Goal: Information Seeking & Learning: Learn about a topic

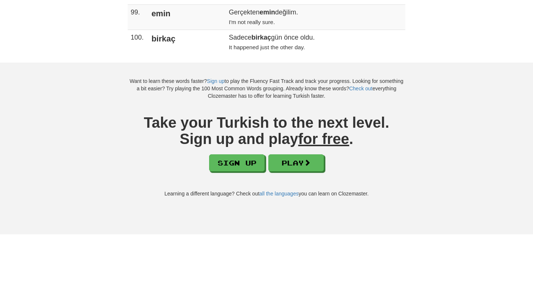
scroll to position [2650, 0]
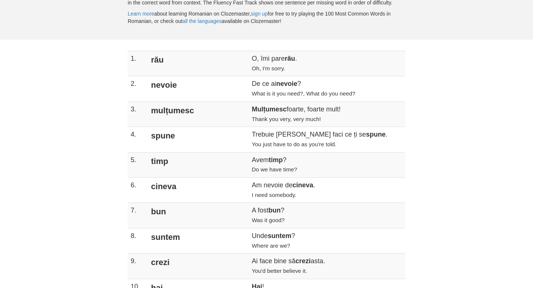
scroll to position [123, 0]
drag, startPoint x: 198, startPoint y: 236, endPoint x: 250, endPoint y: 236, distance: 52.1
click at [250, 236] on td "Unde suntem ? Where are we?" at bounding box center [327, 239] width 156 height 25
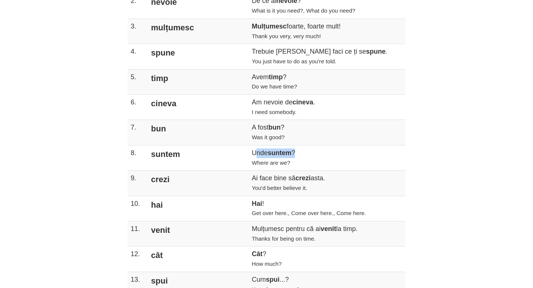
scroll to position [207, 0]
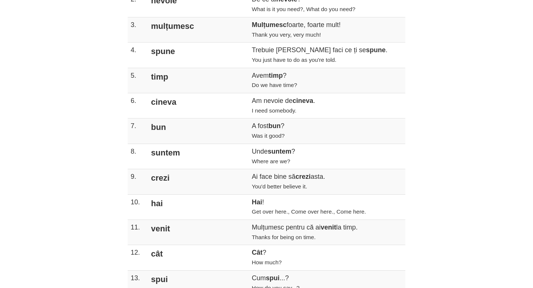
drag, startPoint x: 275, startPoint y: 229, endPoint x: 292, endPoint y: 229, distance: 17.0
click at [292, 229] on td "Mulțumesc pentru că ai venit la timp. Thanks for being on time." at bounding box center [327, 232] width 156 height 25
drag, startPoint x: 288, startPoint y: 230, endPoint x: 273, endPoint y: 229, distance: 14.8
click at [273, 229] on td "Mulțumesc pentru că ai venit la timp. Thanks for being on time." at bounding box center [327, 232] width 156 height 25
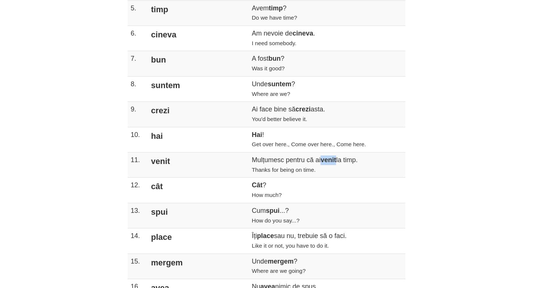
scroll to position [298, 0]
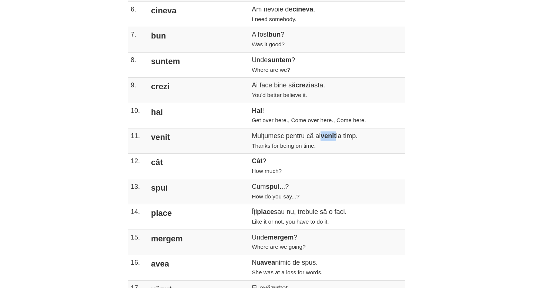
drag, startPoint x: 175, startPoint y: 219, endPoint x: 147, endPoint y: 218, distance: 28.1
click at [147, 218] on td "place" at bounding box center [197, 216] width 102 height 25
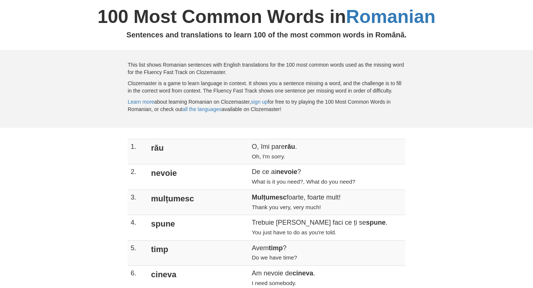
scroll to position [37, 0]
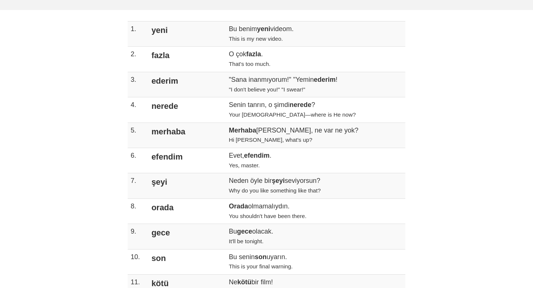
scroll to position [150, 0]
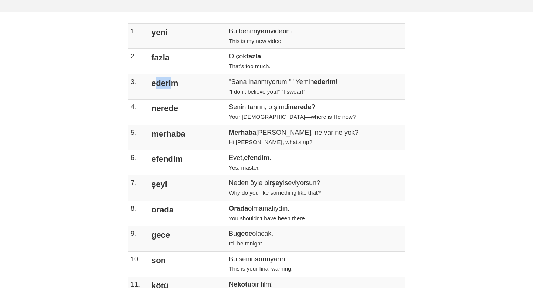
drag, startPoint x: 153, startPoint y: 84, endPoint x: 170, endPoint y: 82, distance: 16.7
click at [170, 82] on td "ederim" at bounding box center [186, 86] width 79 height 25
drag, startPoint x: 273, startPoint y: 83, endPoint x: 291, endPoint y: 84, distance: 17.8
click at [291, 84] on td ""Sana inanmıyorum!" "Yemin ederim ! "I don't believe you!" "I swear!"" at bounding box center [315, 86] width 179 height 25
drag, startPoint x: 291, startPoint y: 83, endPoint x: 312, endPoint y: 82, distance: 21.8
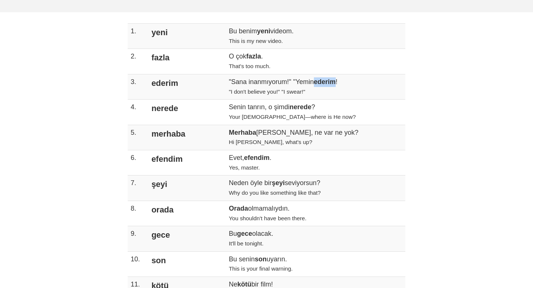
click at [312, 83] on td ""Sana inanmıyorum!" "Yemin ederim ! "I don't believe you!" "I swear!"" at bounding box center [315, 86] width 179 height 25
drag, startPoint x: 273, startPoint y: 82, endPoint x: 315, endPoint y: 85, distance: 42.3
click at [315, 85] on td ""Sana inanmıyorum!" "Yemin ederim ! "I don't believe you!" "I swear!"" at bounding box center [315, 86] width 179 height 25
click at [315, 86] on td ""Sana inanmıyorum!" "Yemin ederim ! "I don't believe you!" "I swear!"" at bounding box center [315, 86] width 179 height 25
drag, startPoint x: 179, startPoint y: 85, endPoint x: 173, endPoint y: 85, distance: 6.7
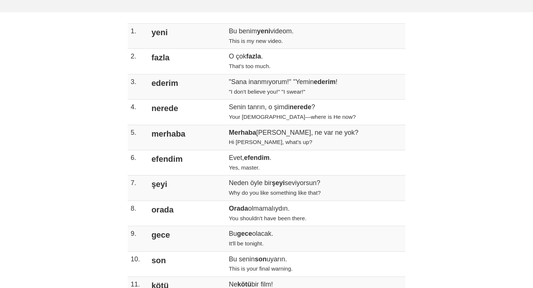
click at [172, 85] on td "ederim" at bounding box center [186, 86] width 79 height 25
click at [187, 83] on td "ederim" at bounding box center [186, 86] width 79 height 25
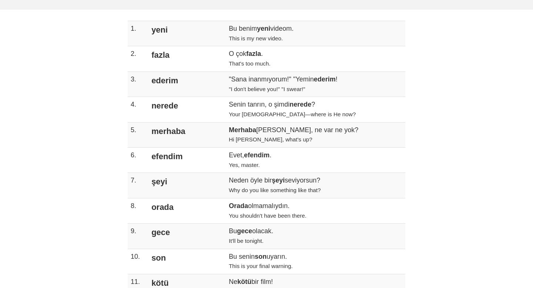
scroll to position [155, 0]
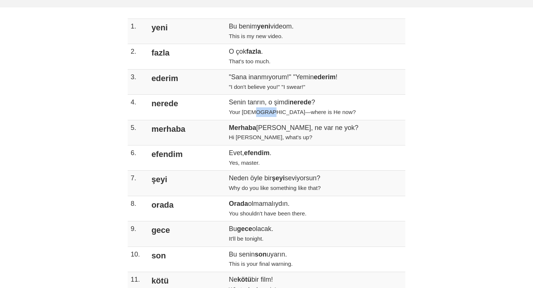
drag, startPoint x: 232, startPoint y: 115, endPoint x: 247, endPoint y: 116, distance: 15.2
click at [247, 115] on small "Your god—where is He now?" at bounding box center [292, 112] width 127 height 6
drag, startPoint x: 153, startPoint y: 105, endPoint x: 161, endPoint y: 106, distance: 7.5
click at [161, 106] on td "nerede" at bounding box center [186, 107] width 79 height 25
click at [199, 115] on td "nerede" at bounding box center [186, 107] width 79 height 25
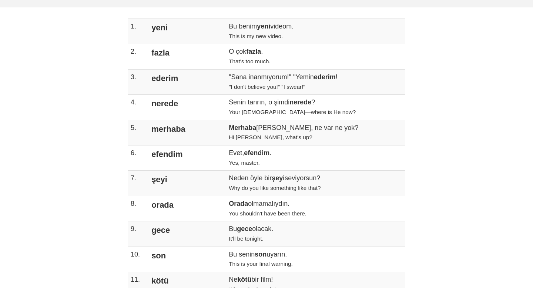
drag, startPoint x: 154, startPoint y: 129, endPoint x: 190, endPoint y: 129, distance: 36.2
click at [190, 129] on td "merhaba" at bounding box center [186, 132] width 79 height 25
click at [173, 156] on td "efendim" at bounding box center [186, 157] width 79 height 25
drag, startPoint x: 155, startPoint y: 156, endPoint x: 187, endPoint y: 156, distance: 31.4
click at [187, 156] on td "efendim" at bounding box center [186, 157] width 79 height 25
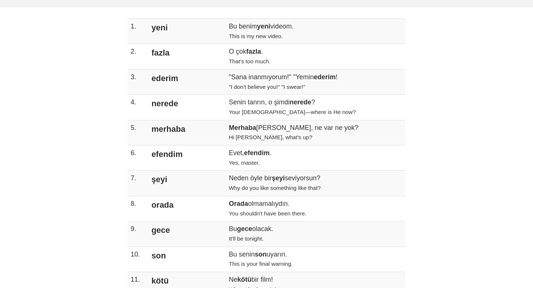
click at [187, 156] on td "efendim" at bounding box center [186, 157] width 79 height 25
drag, startPoint x: 217, startPoint y: 163, endPoint x: 232, endPoint y: 163, distance: 15.2
click at [232, 163] on small "Yes, master." at bounding box center [244, 162] width 31 height 6
click at [248, 159] on td "Evet, efendim . Yes, master." at bounding box center [315, 157] width 179 height 25
click at [183, 157] on td "efendim" at bounding box center [186, 157] width 79 height 25
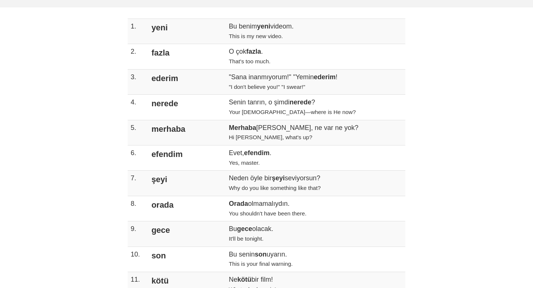
click at [151, 181] on td "şeyi" at bounding box center [186, 182] width 79 height 25
drag, startPoint x: 154, startPoint y: 180, endPoint x: 165, endPoint y: 180, distance: 11.1
click at [166, 180] on td "şeyi" at bounding box center [186, 182] width 79 height 25
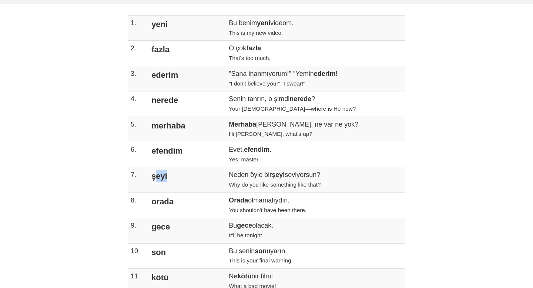
drag, startPoint x: 152, startPoint y: 202, endPoint x: 177, endPoint y: 200, distance: 25.6
click at [178, 200] on td "orada" at bounding box center [186, 204] width 79 height 25
drag, startPoint x: 172, startPoint y: 229, endPoint x: 151, endPoint y: 230, distance: 20.7
click at [151, 230] on td "gece" at bounding box center [186, 230] width 79 height 25
drag, startPoint x: 166, startPoint y: 252, endPoint x: 149, endPoint y: 253, distance: 17.8
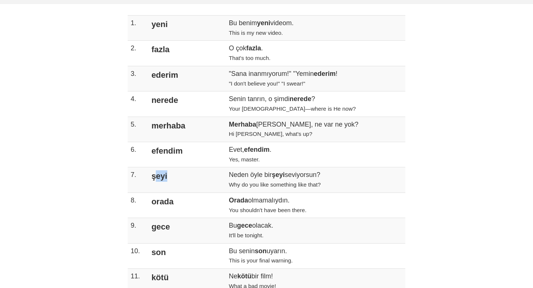
click at [149, 253] on td "son" at bounding box center [186, 255] width 79 height 25
drag, startPoint x: 246, startPoint y: 262, endPoint x: 234, endPoint y: 261, distance: 11.5
click at [234, 261] on small "This is your final warning." at bounding box center [261, 260] width 64 height 6
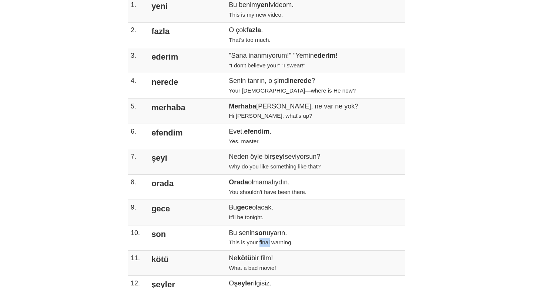
scroll to position [173, 0]
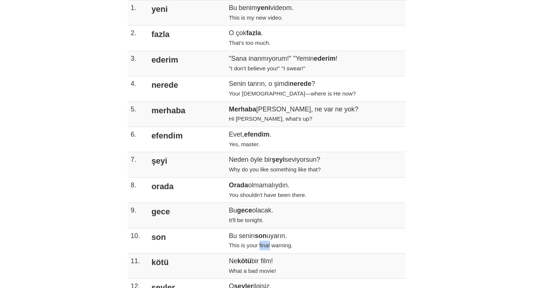
drag, startPoint x: 153, startPoint y: 261, endPoint x: 171, endPoint y: 262, distance: 18.5
click at [171, 262] on td "kötü" at bounding box center [186, 265] width 79 height 25
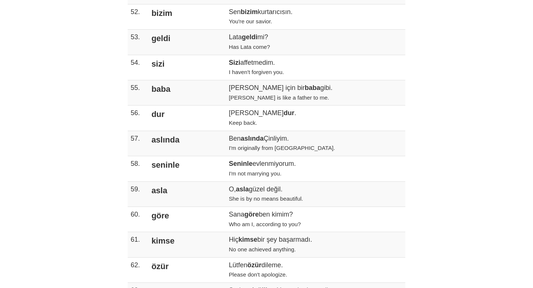
scroll to position [1460, 0]
drag, startPoint x: 173, startPoint y: 97, endPoint x: 143, endPoint y: 95, distance: 30.4
click at [143, 95] on tr "55. baba Tom benim için bir baba gibi. Tom is like a father to me." at bounding box center [266, 91] width 277 height 25
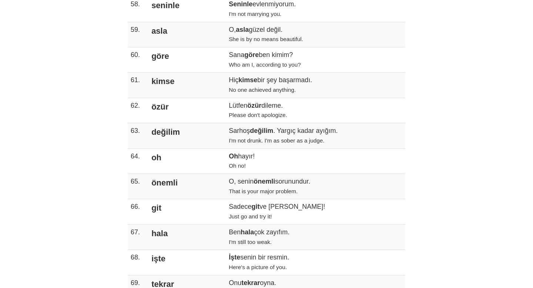
scroll to position [1620, 0]
drag, startPoint x: 152, startPoint y: 40, endPoint x: 168, endPoint y: 40, distance: 15.5
click at [168, 40] on td "asla" at bounding box center [186, 33] width 79 height 25
drag, startPoint x: 172, startPoint y: 66, endPoint x: 152, endPoint y: 68, distance: 20.8
click at [151, 68] on td "göre" at bounding box center [186, 58] width 79 height 25
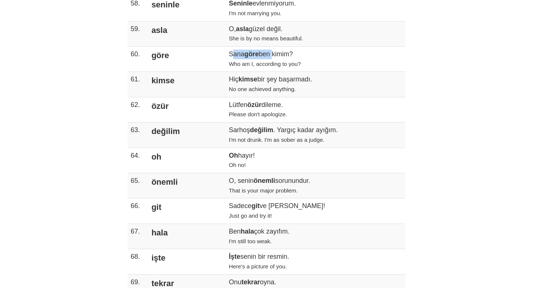
drag, startPoint x: 205, startPoint y: 65, endPoint x: 249, endPoint y: 64, distance: 44.0
click at [249, 64] on td "Sana göre ben kimim? Who am I, according to you?" at bounding box center [315, 58] width 179 height 25
drag, startPoint x: 170, startPoint y: 68, endPoint x: 156, endPoint y: 67, distance: 14.8
click at [156, 67] on td "göre" at bounding box center [186, 58] width 79 height 25
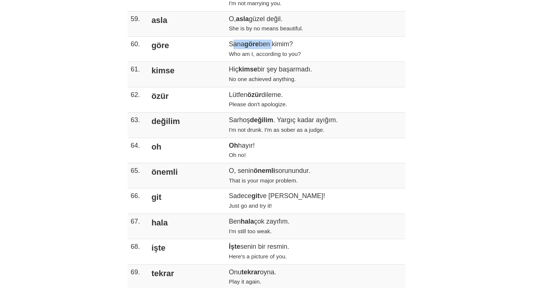
scroll to position [1630, 0]
click at [156, 61] on td "göre" at bounding box center [186, 48] width 79 height 25
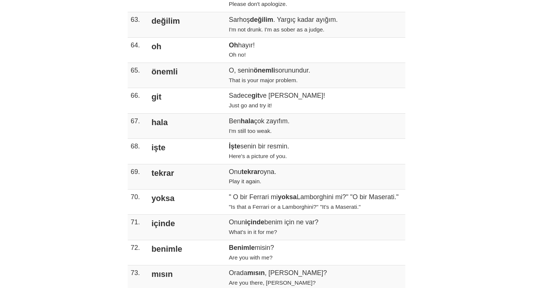
scroll to position [1733, 0]
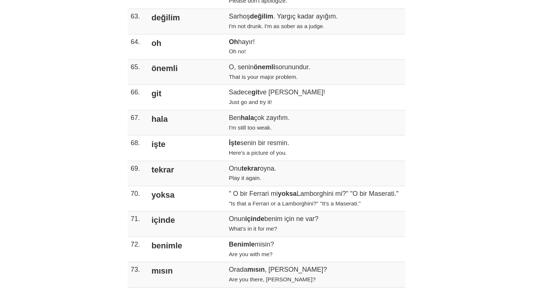
drag, startPoint x: 150, startPoint y: 52, endPoint x: 183, endPoint y: 49, distance: 33.0
click at [183, 49] on td "oh" at bounding box center [186, 46] width 79 height 25
drag, startPoint x: 205, startPoint y: 52, endPoint x: 210, endPoint y: 52, distance: 5.2
click at [229, 45] on strong "Oh" at bounding box center [233, 41] width 9 height 7
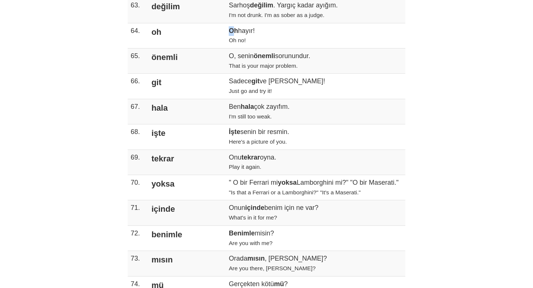
scroll to position [1740, 0]
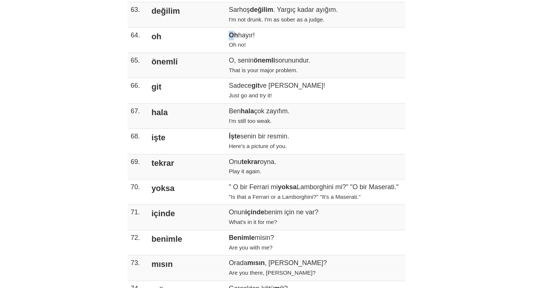
drag, startPoint x: 211, startPoint y: 46, endPoint x: 206, endPoint y: 45, distance: 5.2
click at [229, 39] on strong "Oh" at bounding box center [233, 34] width 9 height 7
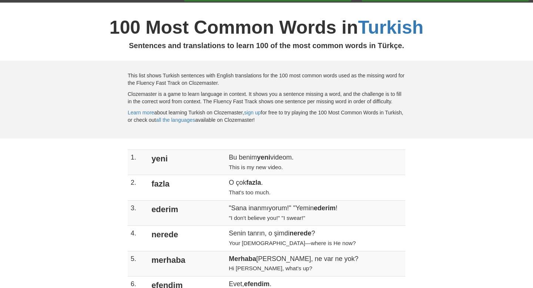
scroll to position [0, 0]
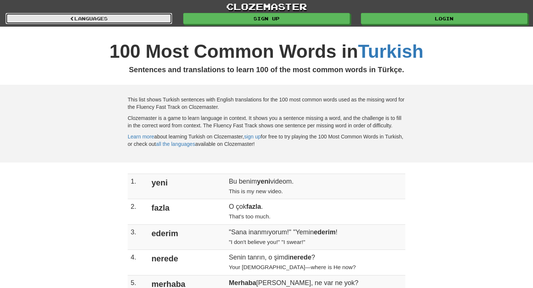
click at [82, 13] on link "Languages" at bounding box center [89, 18] width 166 height 11
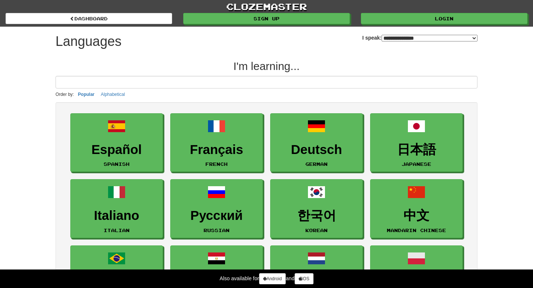
select select "*******"
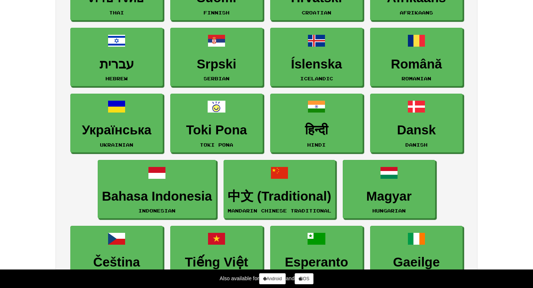
scroll to position [484, 0]
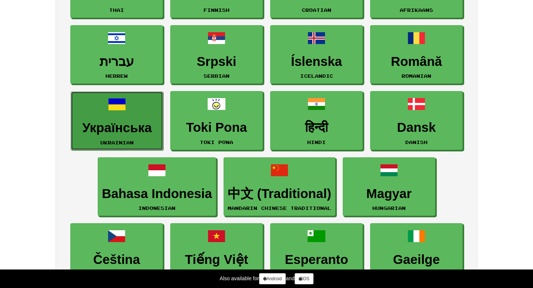
click at [107, 124] on h3 "Українська" at bounding box center [117, 128] width 84 height 14
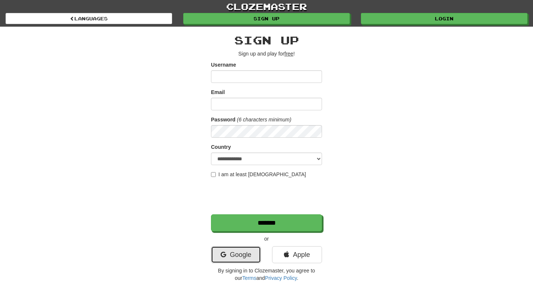
click at [244, 252] on link "Google" at bounding box center [236, 254] width 50 height 17
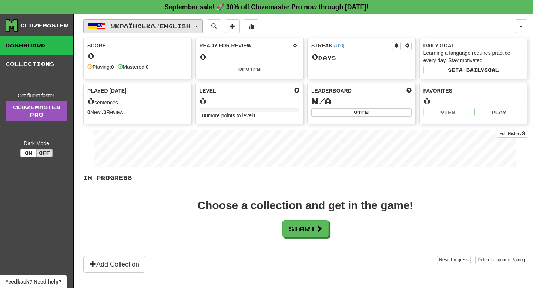
click at [198, 26] on button "Українська / English" at bounding box center [142, 26] width 119 height 14
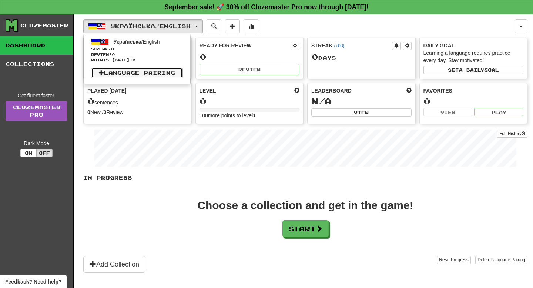
click at [150, 72] on link "Language Pairing" at bounding box center [137, 73] width 92 height 10
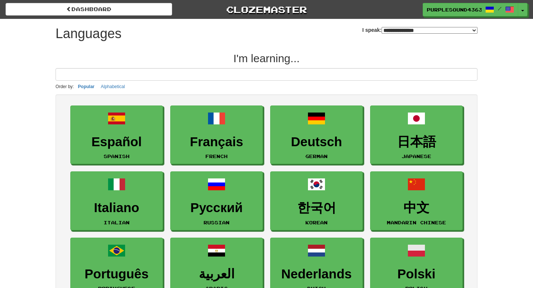
select select "*******"
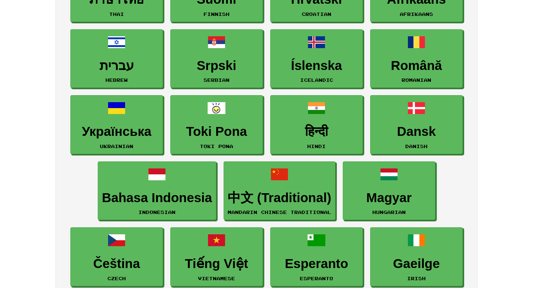
scroll to position [471, 0]
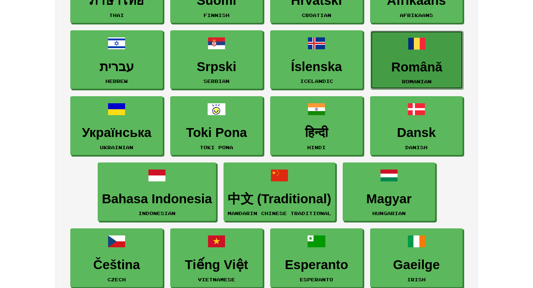
click at [416, 57] on link "Română Romanian" at bounding box center [416, 60] width 92 height 59
click at [426, 78] on link "Română Romanian" at bounding box center [416, 60] width 92 height 59
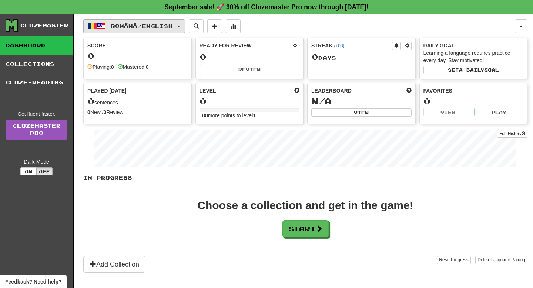
click at [182, 29] on button "Română / English" at bounding box center [134, 26] width 102 height 14
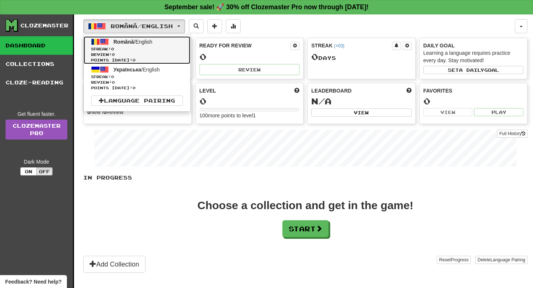
click at [158, 48] on span "Streak: 0" at bounding box center [137, 49] width 92 height 6
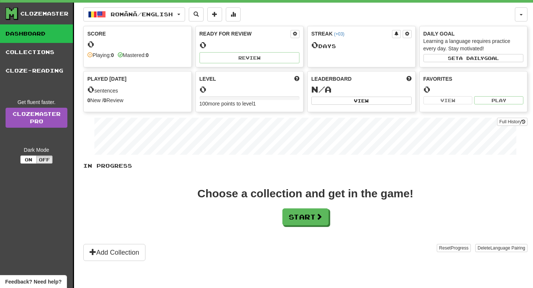
scroll to position [10, 0]
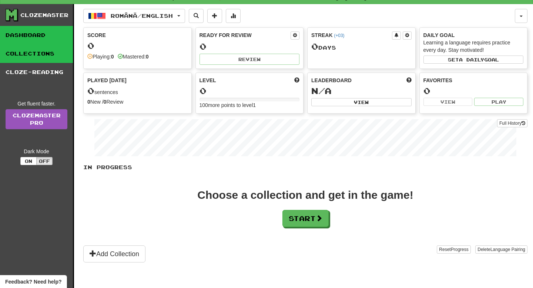
click at [53, 52] on link "Collections" at bounding box center [36, 53] width 73 height 18
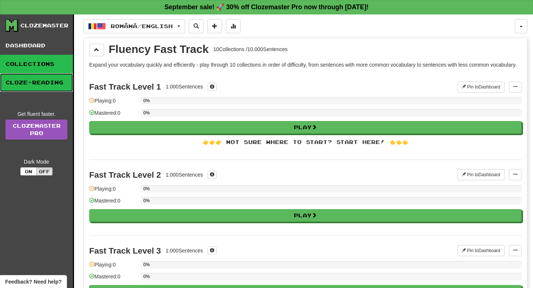
click at [56, 79] on link "Cloze-Reading" at bounding box center [36, 82] width 73 height 18
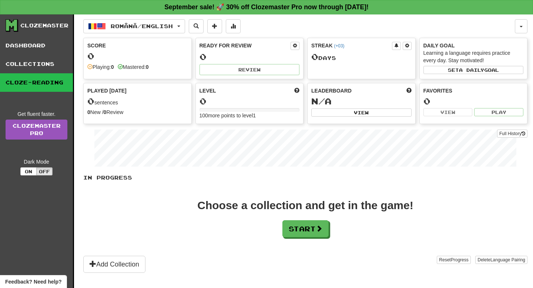
click at [54, 24] on div "Clozemaster" at bounding box center [44, 25] width 48 height 7
click at [20, 26] on div "Clozemaster" at bounding box center [39, 25] width 67 height 13
click at [13, 26] on icon at bounding box center [12, 25] width 13 height 13
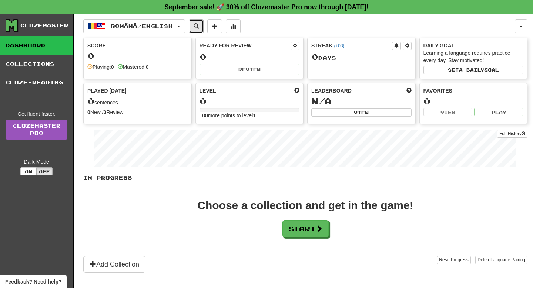
click at [197, 23] on button at bounding box center [196, 26] width 15 height 14
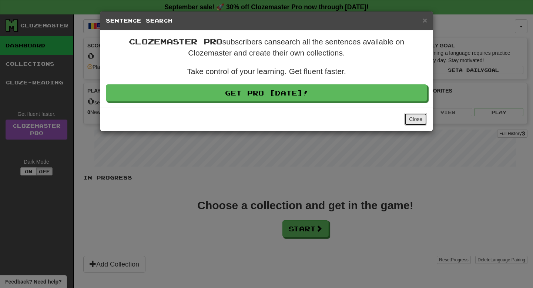
click at [415, 118] on button "Close" at bounding box center [415, 119] width 23 height 13
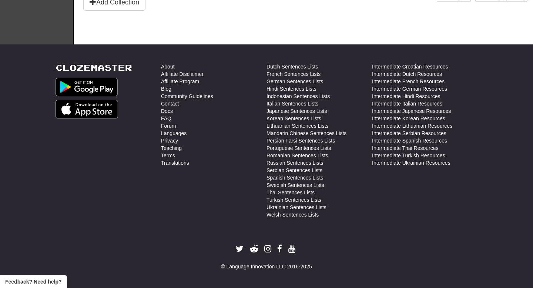
scroll to position [263, 0]
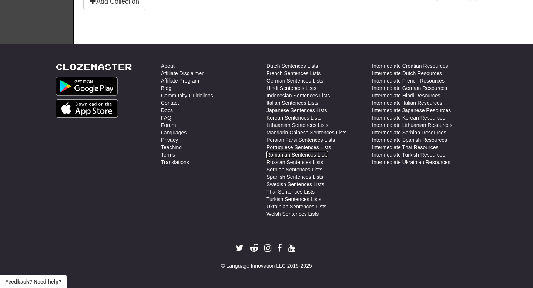
click at [326, 158] on link "Romanian Sentences Lists" at bounding box center [297, 154] width 62 height 7
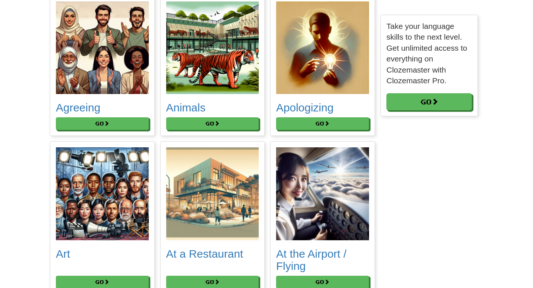
scroll to position [79, 0]
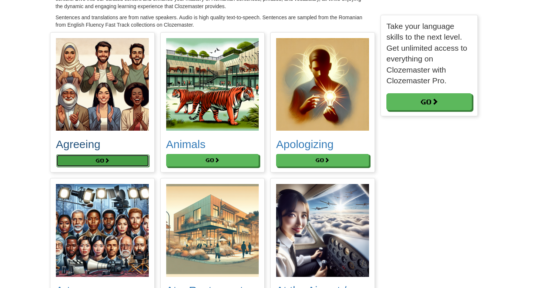
click at [115, 160] on button "Go" at bounding box center [102, 160] width 93 height 13
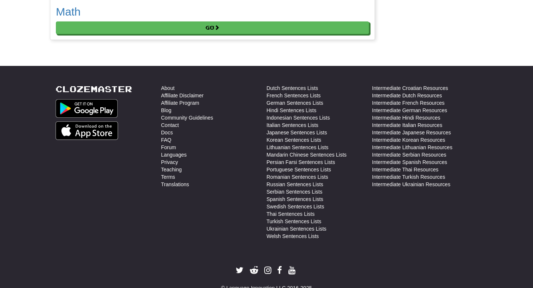
scroll to position [2215, 0]
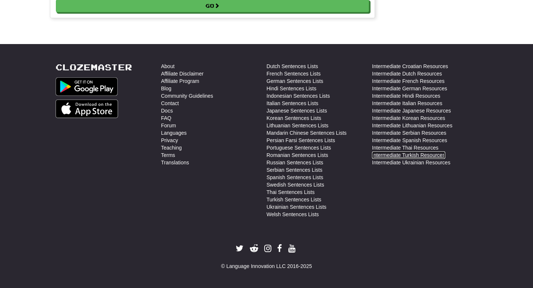
click at [416, 154] on link "Intermediate Turkish Resources" at bounding box center [408, 154] width 73 height 7
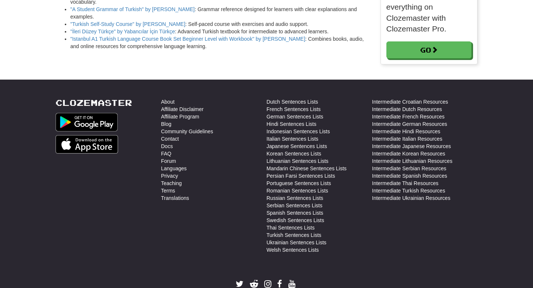
scroll to position [939, 0]
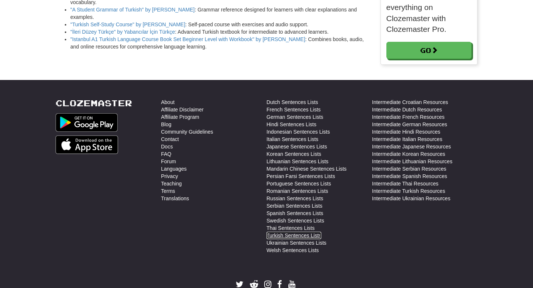
click at [304, 232] on link "Turkish Sentences Lists" at bounding box center [293, 235] width 55 height 7
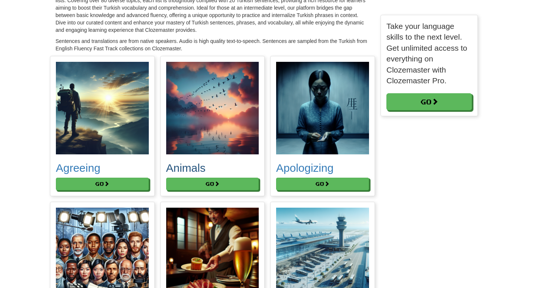
scroll to position [57, 0]
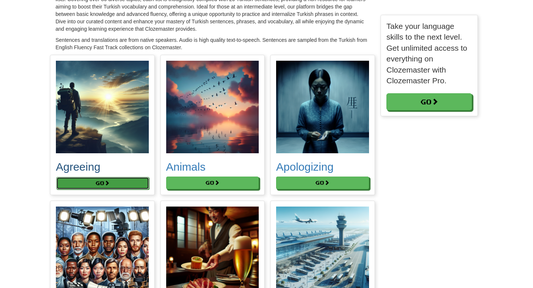
click at [137, 186] on button "Go" at bounding box center [102, 183] width 93 height 13
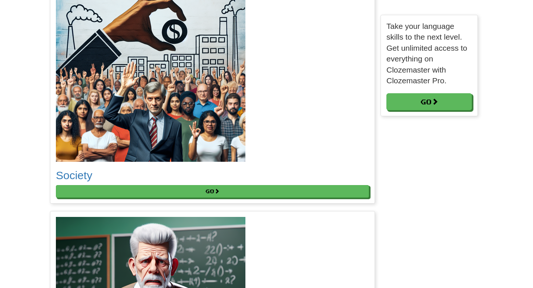
scroll to position [1591, 0]
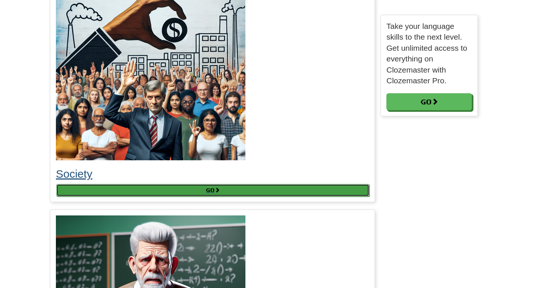
click at [90, 191] on button "Go" at bounding box center [212, 190] width 313 height 13
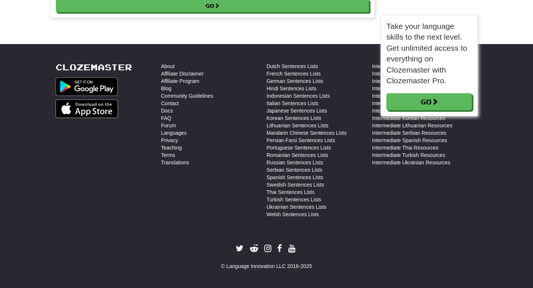
scroll to position [4, 4]
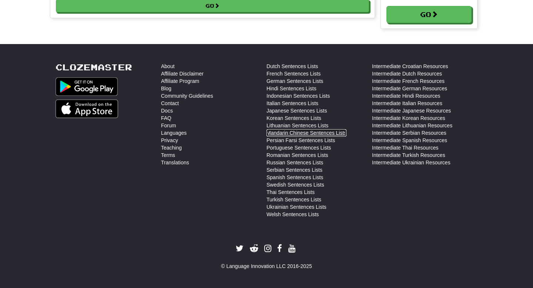
click at [320, 132] on link "Mandarin Chinese Sentences Lists" at bounding box center [306, 132] width 80 height 7
click at [343, 134] on link "Mandarin Chinese Sentences Lists" at bounding box center [306, 132] width 80 height 7
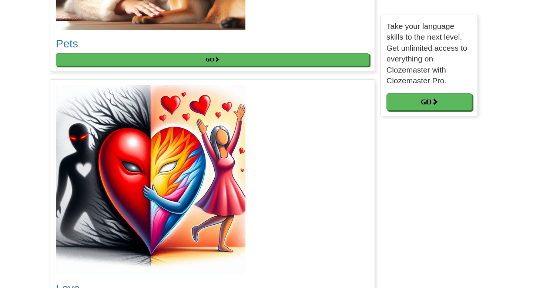
scroll to position [0, 0]
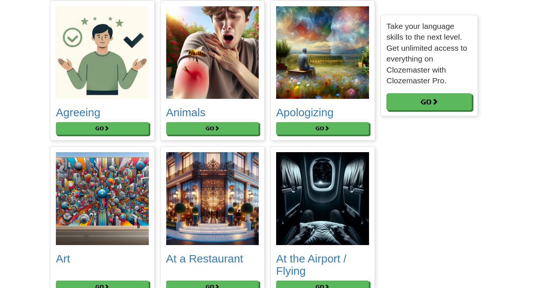
scroll to position [124, 0]
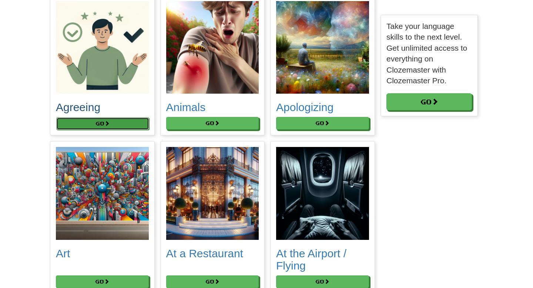
click at [130, 127] on button "Go" at bounding box center [102, 123] width 93 height 13
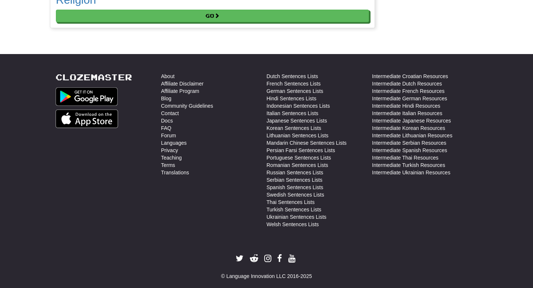
scroll to position [2263, 0]
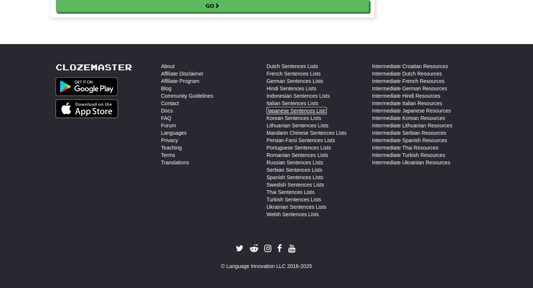
click at [319, 108] on link "Japanese Sentences Lists" at bounding box center [296, 110] width 60 height 7
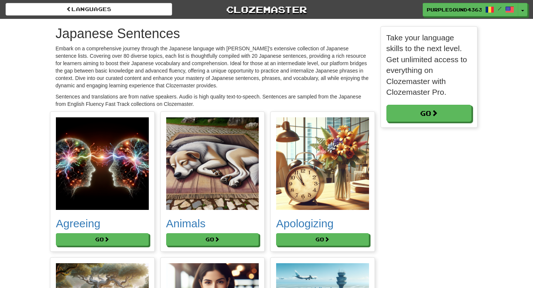
scroll to position [4236, 433]
click at [128, 239] on button "Go" at bounding box center [102, 239] width 93 height 13
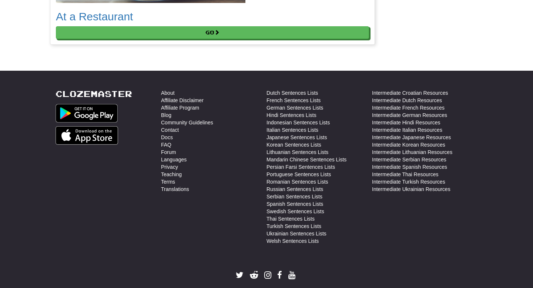
scroll to position [2235, 0]
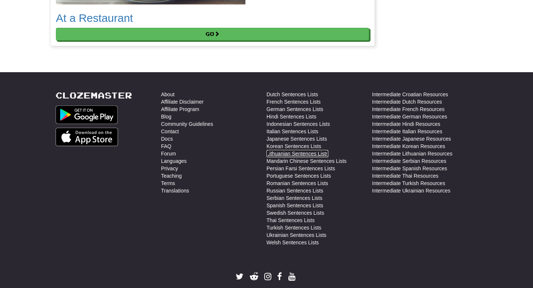
click at [272, 154] on link "Lithuanian Sentences Lists" at bounding box center [297, 153] width 62 height 7
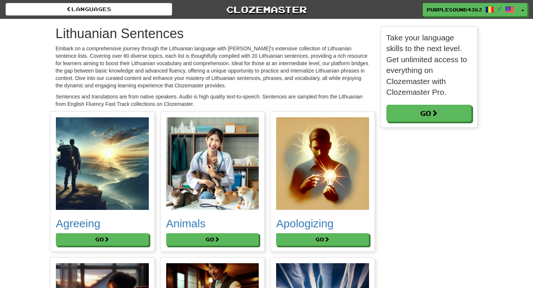
scroll to position [4236, 433]
click at [123, 241] on button "Go" at bounding box center [102, 239] width 93 height 13
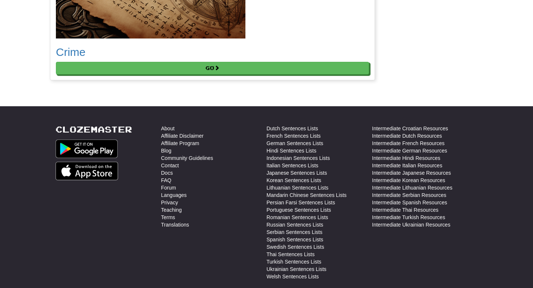
scroll to position [2202, 0]
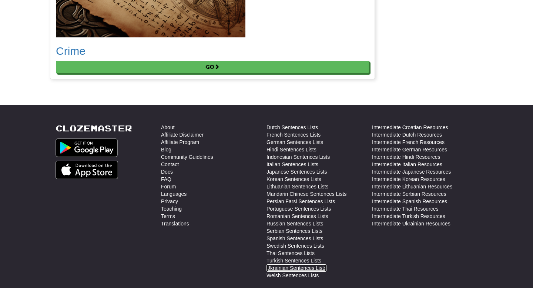
click at [295, 267] on link "Ukrainian Sentences Lists" at bounding box center [296, 267] width 60 height 7
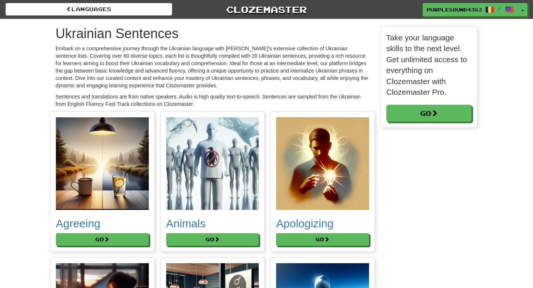
scroll to position [4236, 433]
click at [115, 244] on button "Go" at bounding box center [102, 239] width 93 height 13
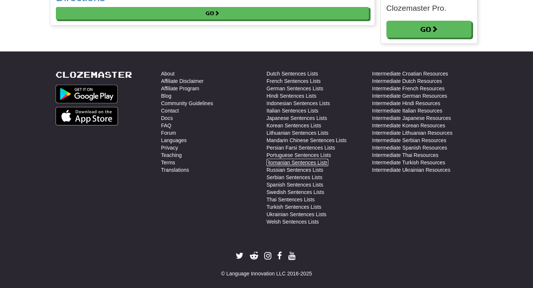
click at [310, 159] on link "Romanian Sentences Lists" at bounding box center [297, 162] width 62 height 7
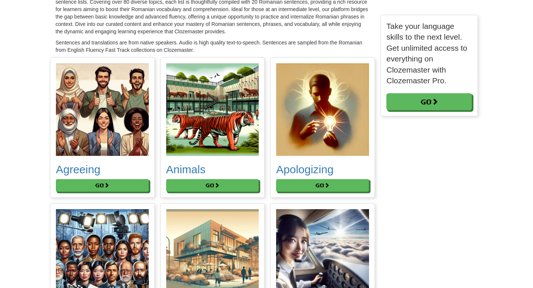
scroll to position [86, 0]
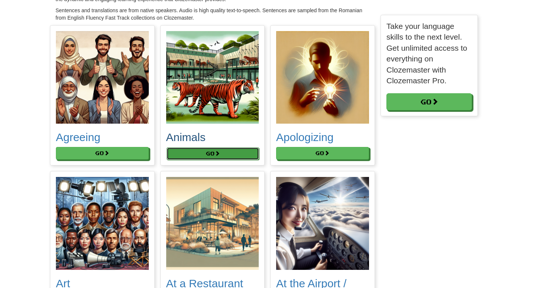
click at [241, 152] on button "Go" at bounding box center [212, 153] width 93 height 13
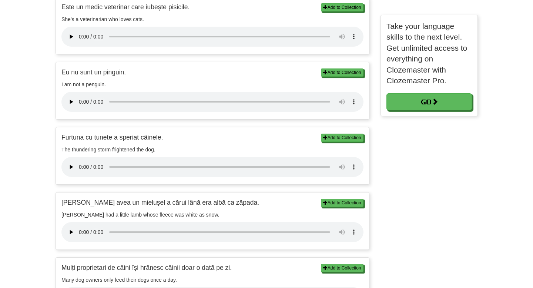
scroll to position [576, 0]
click at [343, 74] on button "Add to Collection" at bounding box center [342, 72] width 43 height 8
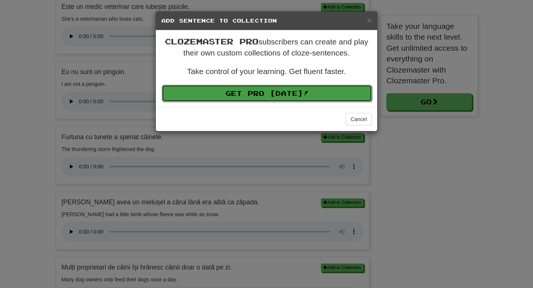
click at [315, 96] on link "Get Pro Today!" at bounding box center [267, 93] width 210 height 17
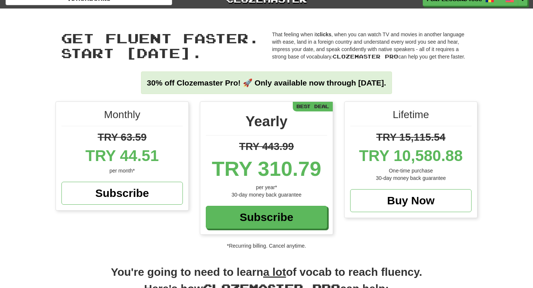
scroll to position [11, 0]
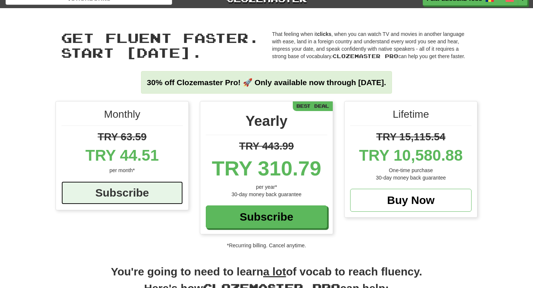
click at [170, 193] on div "Subscribe" at bounding box center [121, 192] width 121 height 23
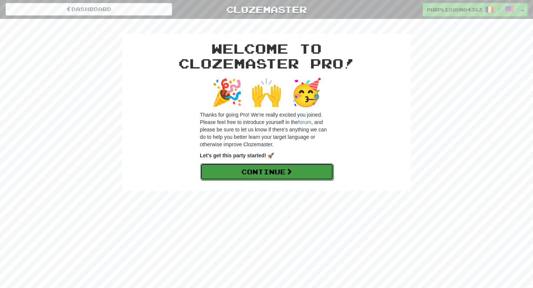
click at [297, 175] on link "Continue" at bounding box center [266, 171] width 133 height 17
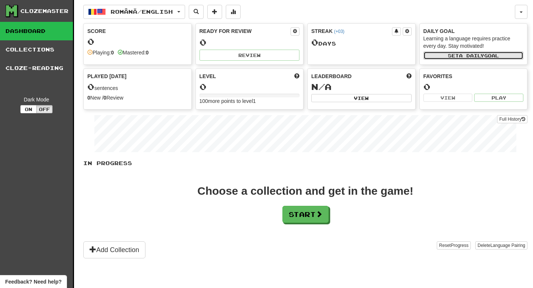
click at [456, 57] on button "Set a daily goal" at bounding box center [473, 55] width 100 height 8
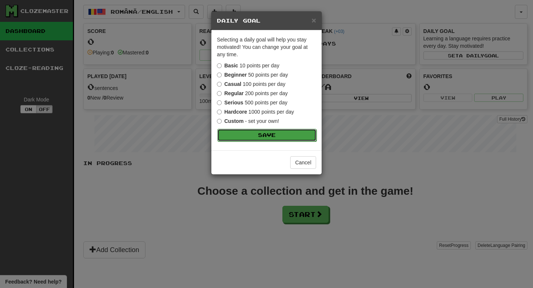
click at [291, 138] on button "Save" at bounding box center [266, 135] width 99 height 13
click at [303, 160] on button "Cancel" at bounding box center [303, 162] width 26 height 13
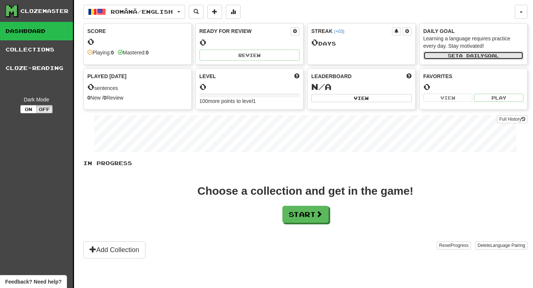
click at [442, 58] on button "Set a daily goal" at bounding box center [473, 55] width 100 height 8
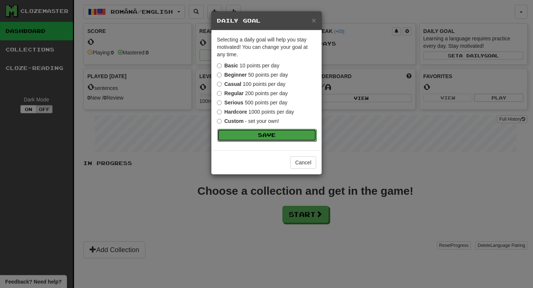
click at [279, 138] on button "Save" at bounding box center [266, 135] width 99 height 13
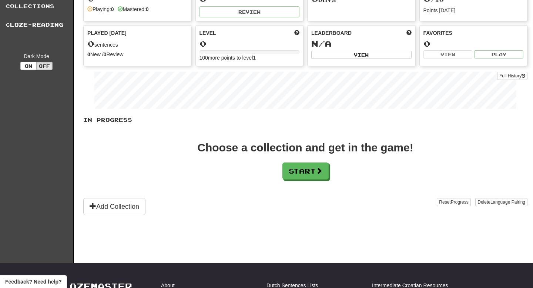
scroll to position [48, 0]
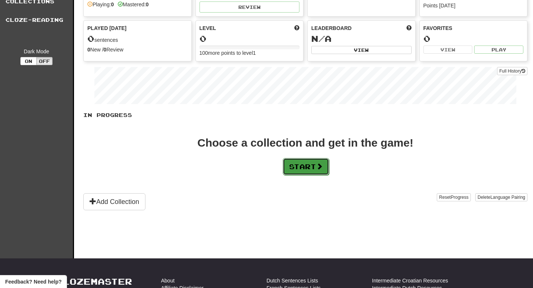
click at [297, 163] on button "Start" at bounding box center [306, 166] width 46 height 17
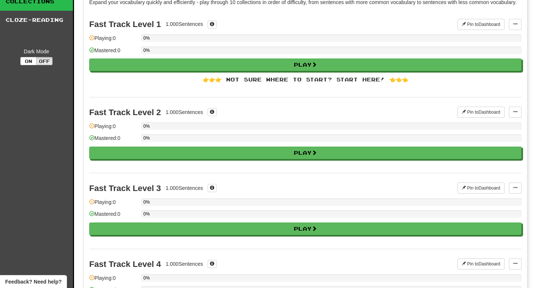
scroll to position [0, 0]
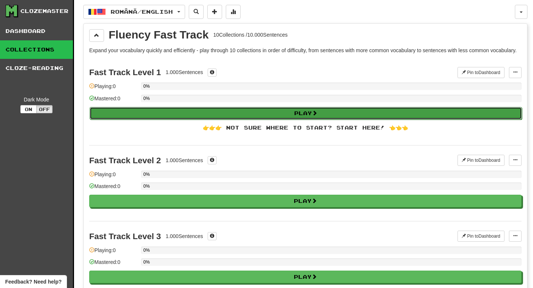
click at [317, 115] on span at bounding box center [314, 112] width 5 height 5
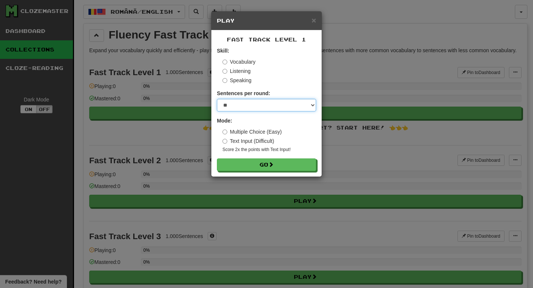
click at [310, 111] on select "* ** ** ** ** ** *** ********" at bounding box center [266, 105] width 99 height 13
select select "*"
click at [217, 99] on select "* ** ** ** ** ** *** ********" at bounding box center [266, 105] width 99 height 13
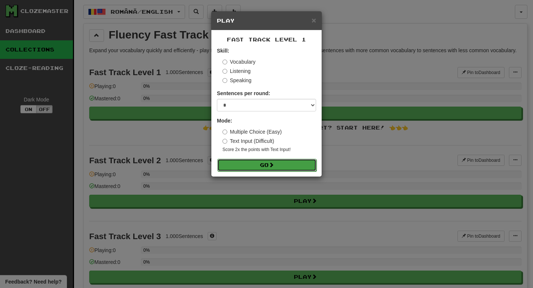
click at [292, 160] on button "Go" at bounding box center [266, 165] width 99 height 13
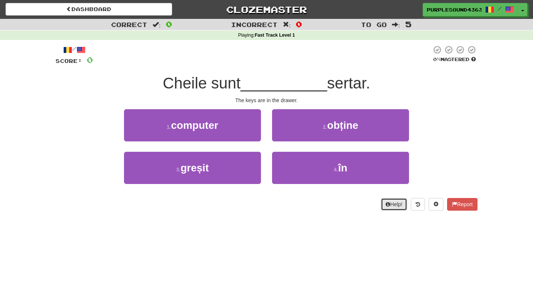
click at [395, 200] on button "Help!" at bounding box center [394, 204] width 26 height 13
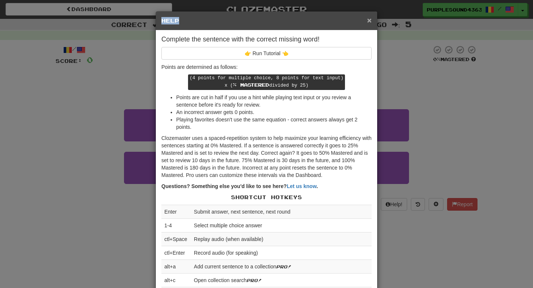
click at [371, 21] on div "× Help" at bounding box center [266, 20] width 221 height 19
click at [371, 21] on span "×" at bounding box center [369, 20] width 4 height 9
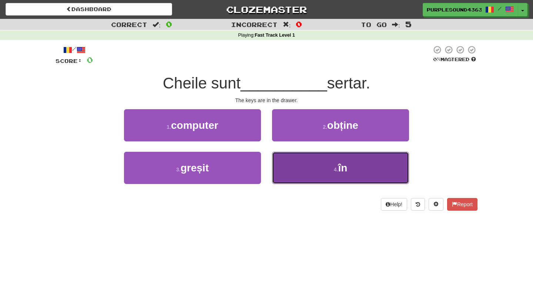
click at [316, 165] on button "4 . în" at bounding box center [340, 168] width 137 height 32
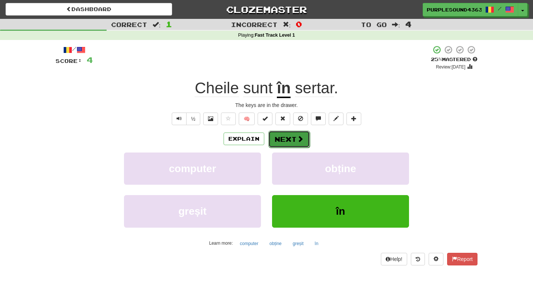
click at [280, 141] on button "Next" at bounding box center [288, 139] width 41 height 17
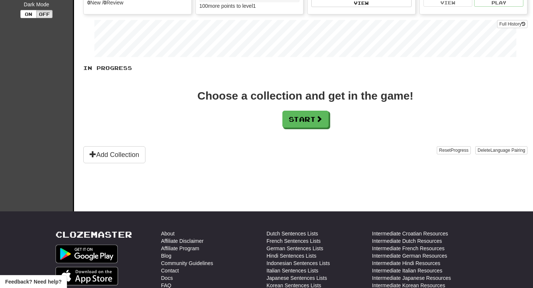
scroll to position [97, 0]
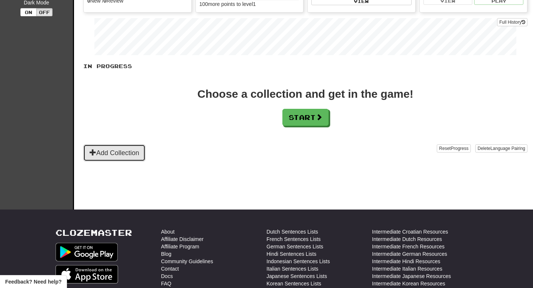
click at [134, 146] on button "Add Collection" at bounding box center [114, 152] width 62 height 17
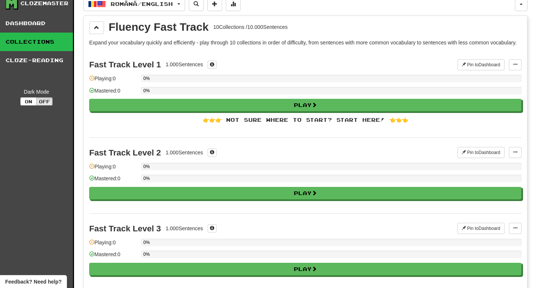
scroll to position [0, 0]
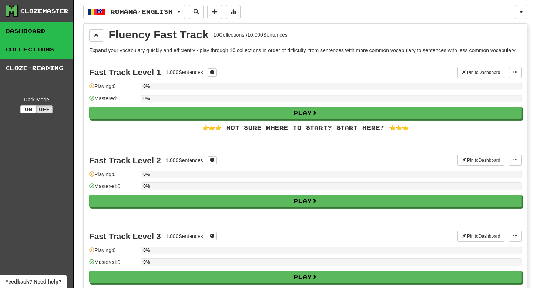
click at [54, 29] on link "Dashboard" at bounding box center [36, 31] width 73 height 18
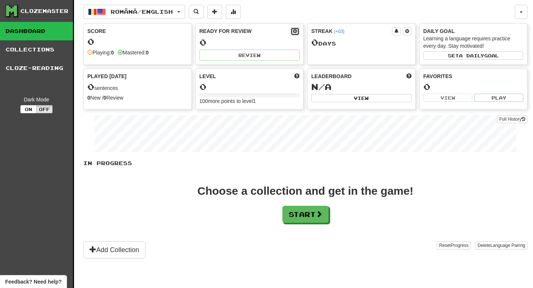
click at [295, 31] on span at bounding box center [295, 31] width 4 height 4
select select "*"
select select "**"
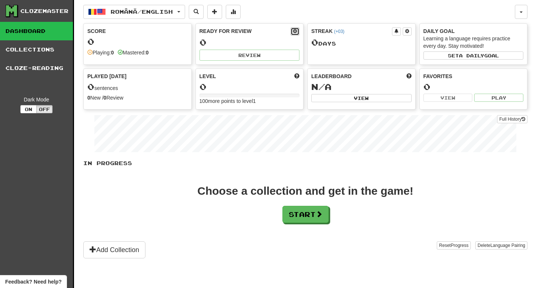
select select "***"
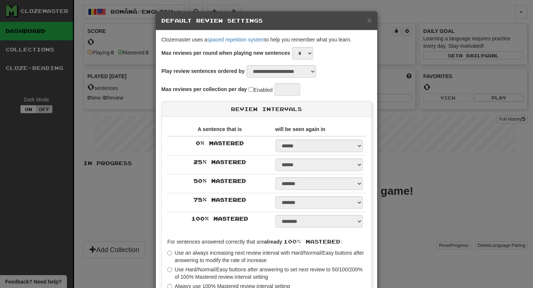
type input "**"
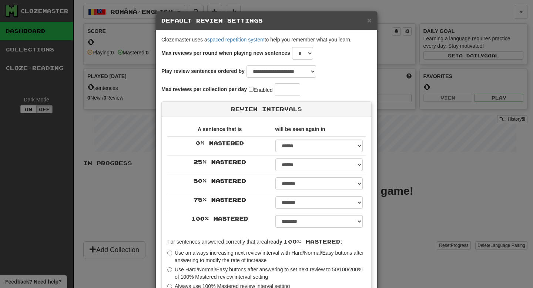
click at [371, 25] on div "× Default Review Settings" at bounding box center [266, 20] width 221 height 19
click at [370, 22] on span "×" at bounding box center [369, 20] width 4 height 9
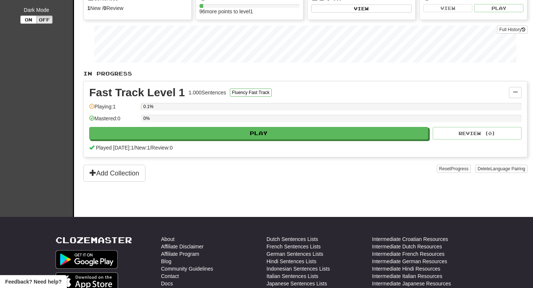
scroll to position [263, 0]
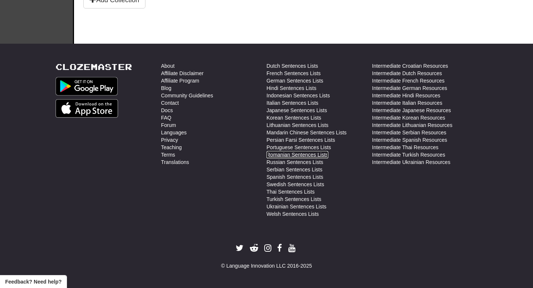
click at [308, 154] on link "Romanian Sentences Lists" at bounding box center [297, 154] width 62 height 7
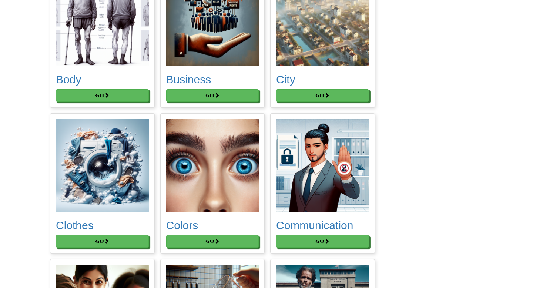
scroll to position [595, 0]
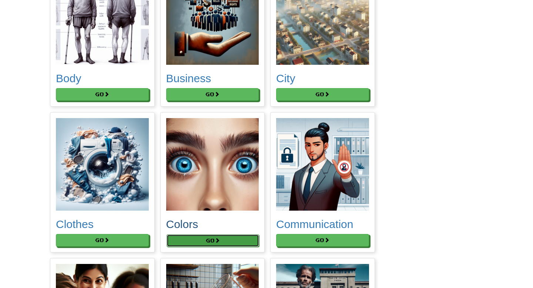
click at [190, 237] on button "Go" at bounding box center [212, 240] width 93 height 13
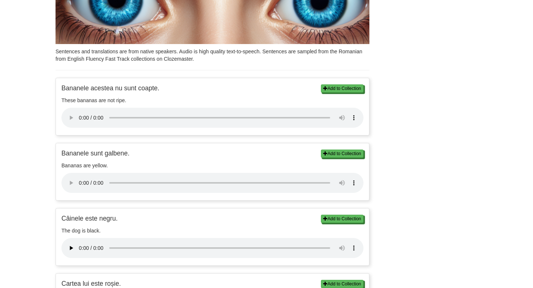
scroll to position [106, 0]
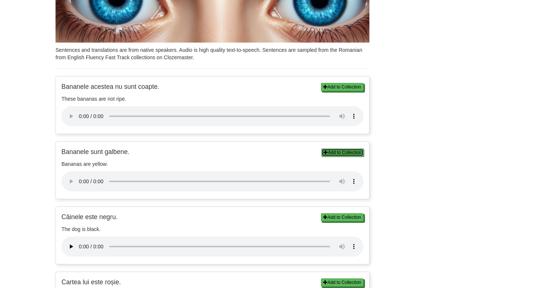
click at [333, 155] on button "Add to Collection" at bounding box center [342, 152] width 43 height 8
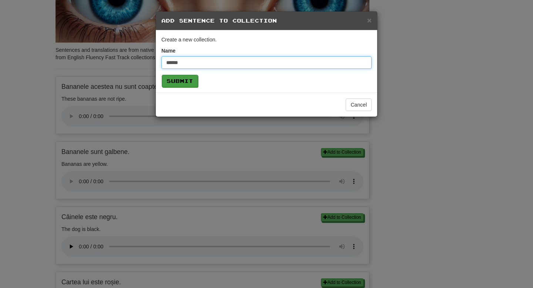
type input "******"
click at [178, 80] on button "Submit" at bounding box center [180, 81] width 36 height 13
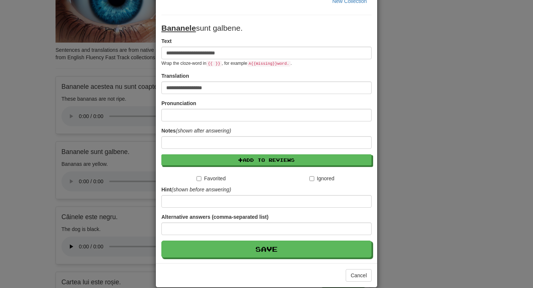
scroll to position [65, 0]
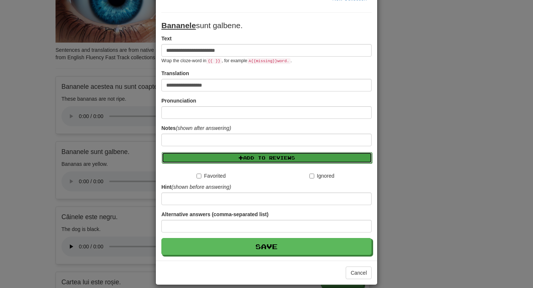
click at [246, 156] on button "Add to Reviews" at bounding box center [267, 157] width 210 height 11
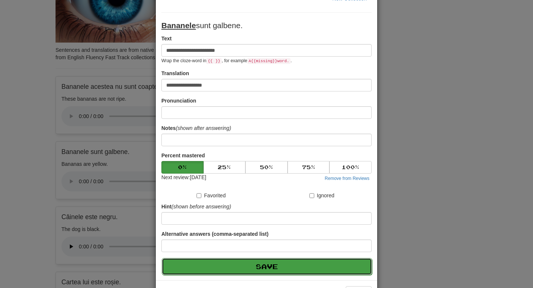
click at [271, 264] on button "Save" at bounding box center [267, 266] width 210 height 17
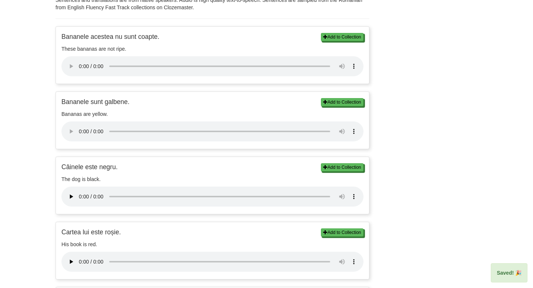
scroll to position [157, 0]
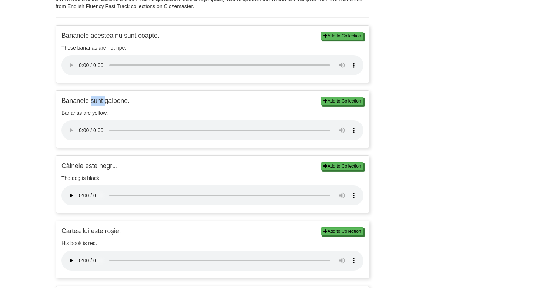
drag, startPoint x: 91, startPoint y: 101, endPoint x: 104, endPoint y: 104, distance: 13.1
click at [104, 104] on p "Bananele sunt galbene." at bounding box center [212, 100] width 302 height 9
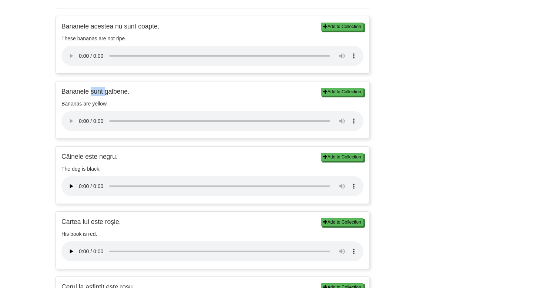
scroll to position [169, 0]
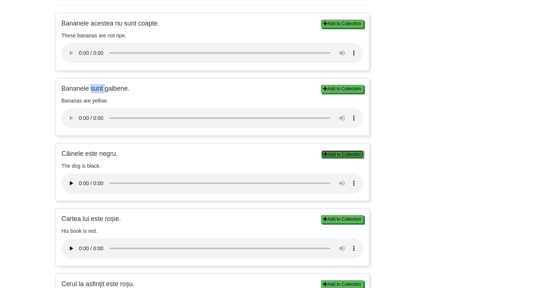
click at [329, 155] on button "Add to Collection" at bounding box center [342, 154] width 43 height 8
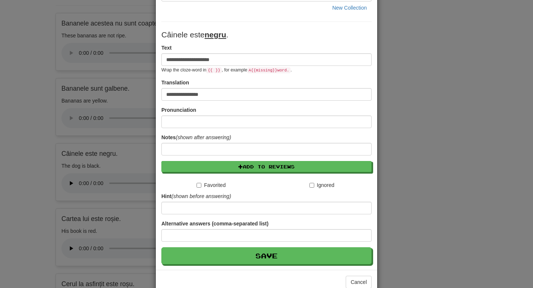
scroll to position [57, 0]
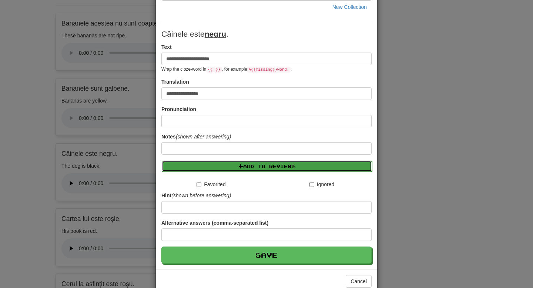
click at [297, 167] on button "Add to Reviews" at bounding box center [267, 165] width 210 height 11
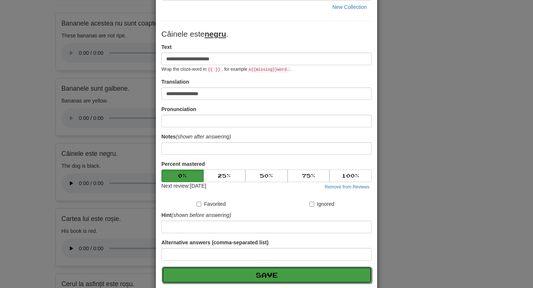
click at [285, 277] on button "Save" at bounding box center [267, 274] width 210 height 17
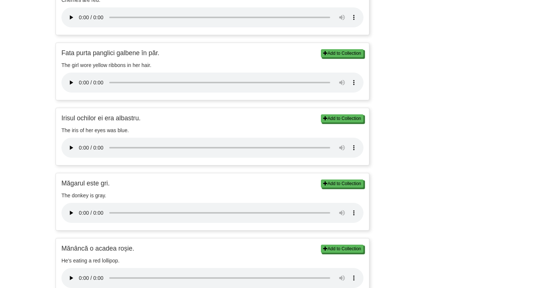
scroll to position [532, 0]
